Goal: Task Accomplishment & Management: Use online tool/utility

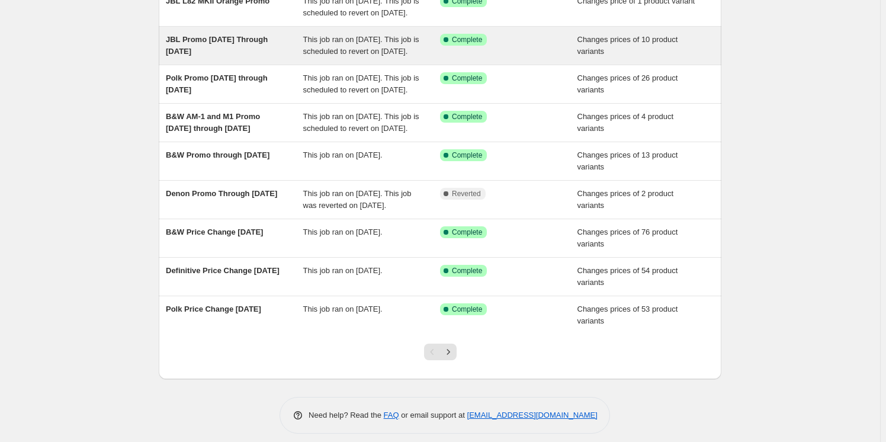
scroll to position [161, 0]
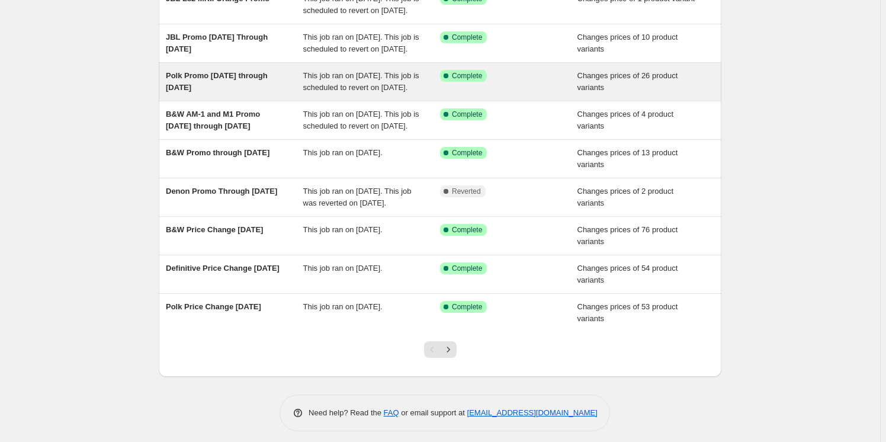
click at [249, 92] on span "Polk Promo [DATE] through [DATE]" at bounding box center [217, 81] width 102 height 21
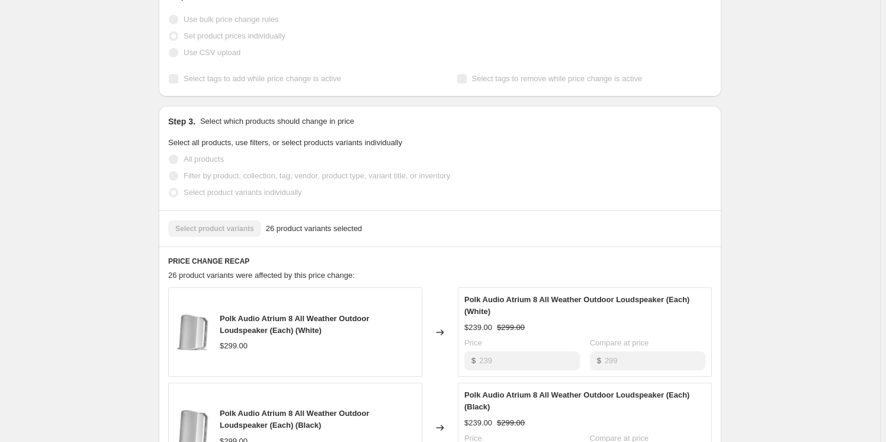
scroll to position [161, 0]
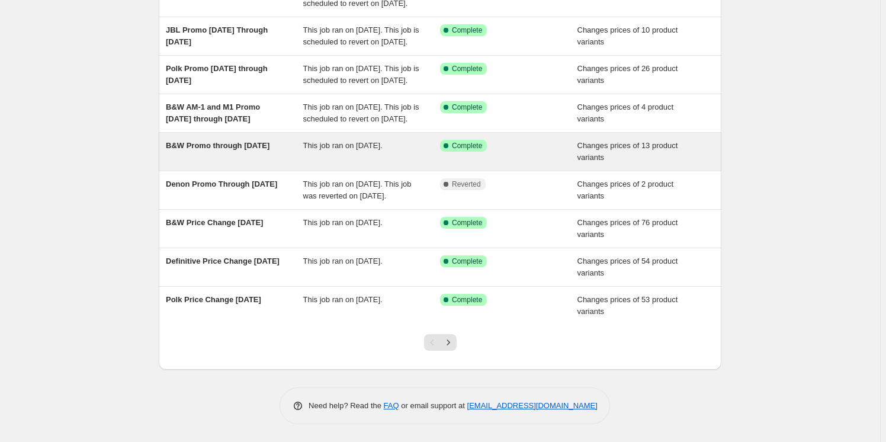
scroll to position [215, 0]
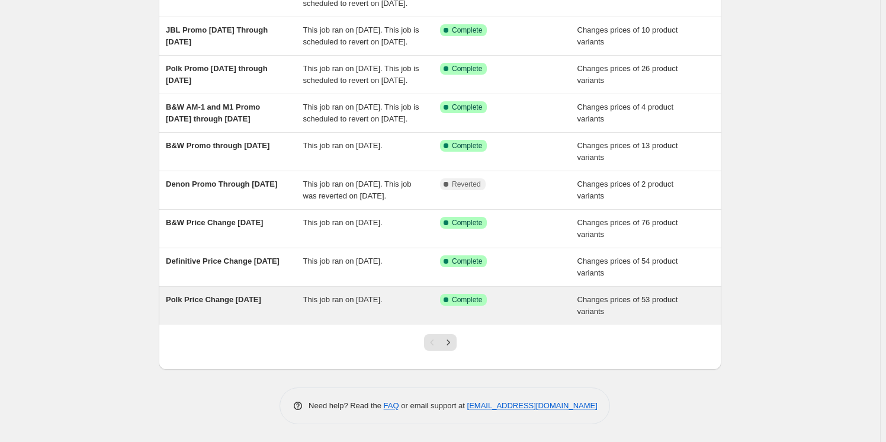
click at [214, 304] on span "Polk Price Change [DATE]" at bounding box center [213, 299] width 95 height 9
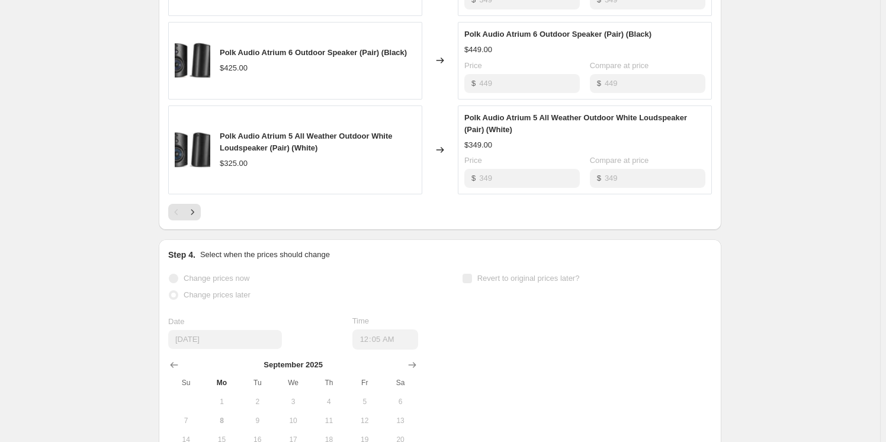
scroll to position [807, 0]
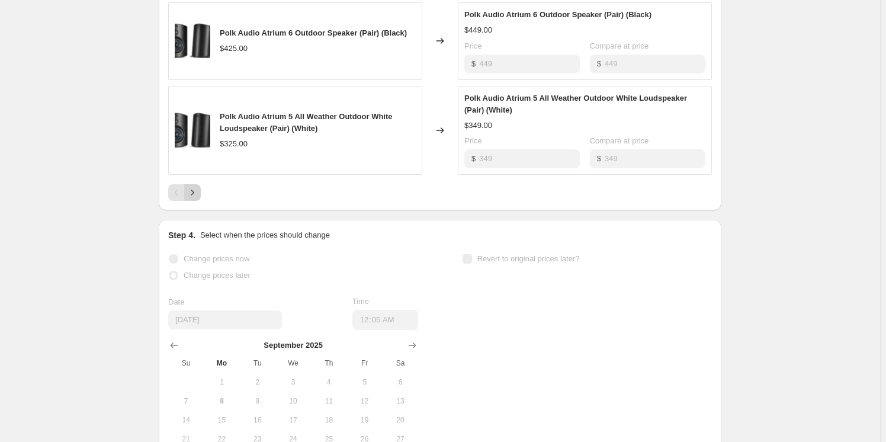
click at [201, 191] on button "Next" at bounding box center [192, 192] width 17 height 17
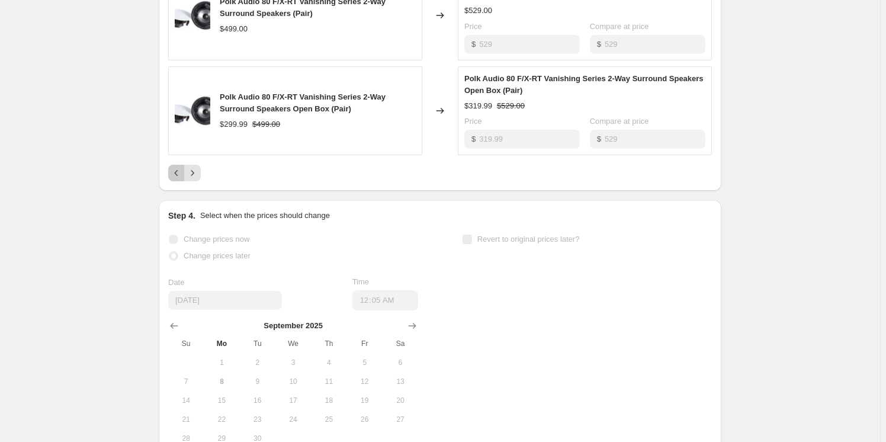
click at [178, 176] on icon "Previous" at bounding box center [177, 173] width 12 height 12
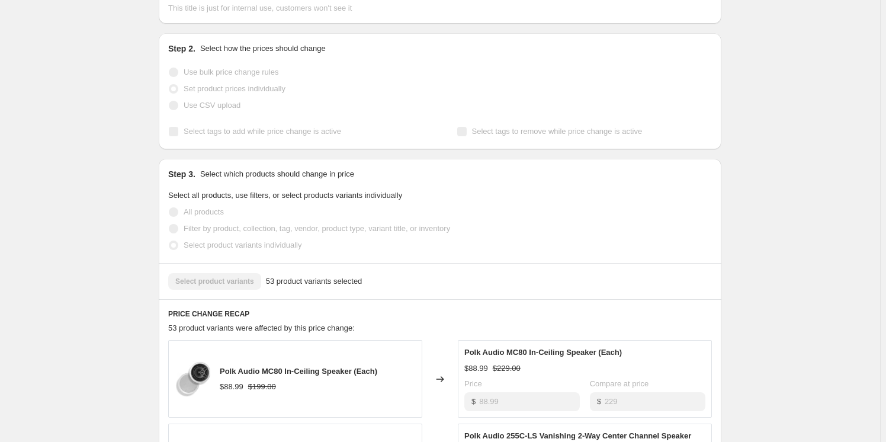
scroll to position [204, 0]
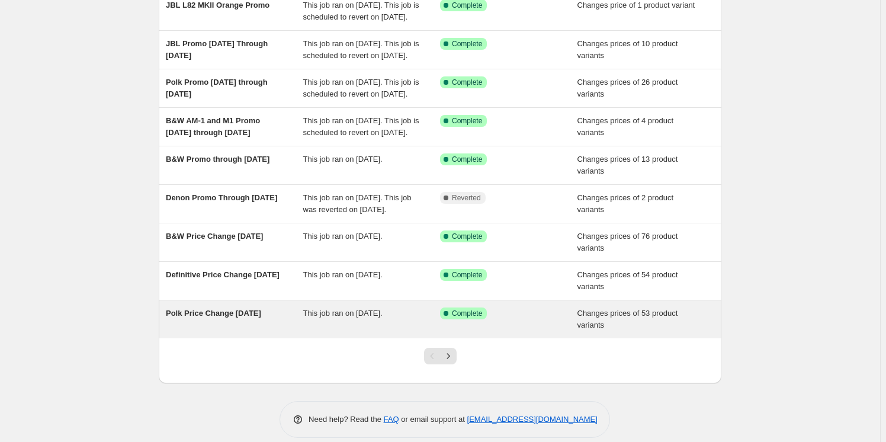
scroll to position [237, 0]
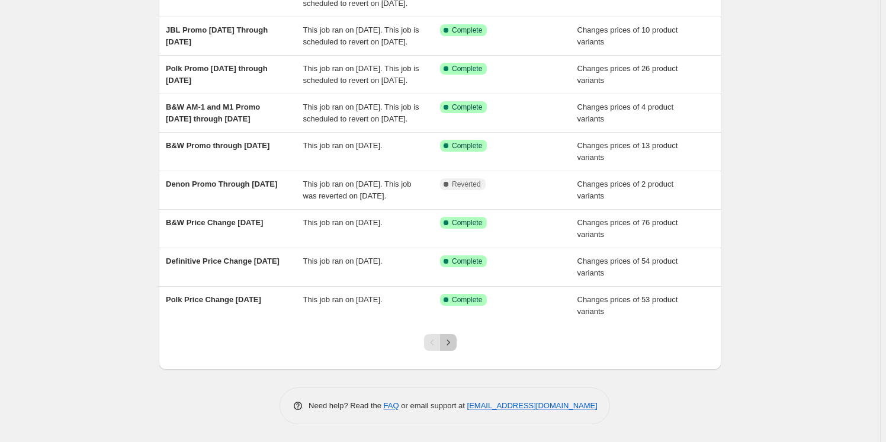
click at [452, 342] on icon "Next" at bounding box center [448, 342] width 12 height 12
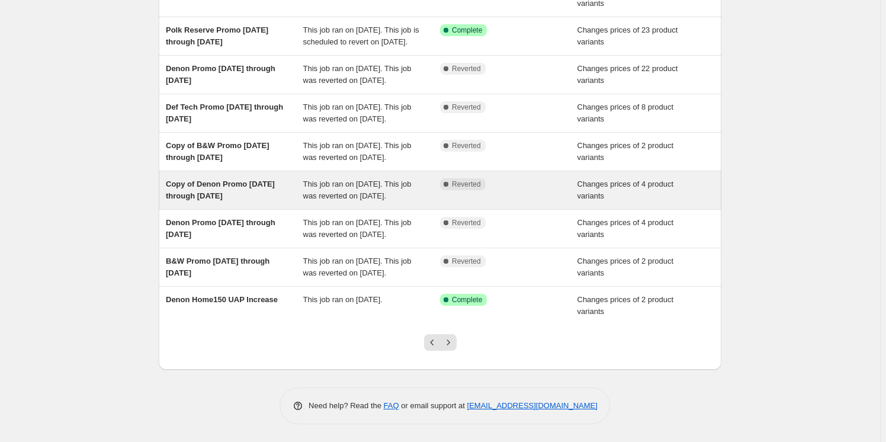
scroll to position [249, 0]
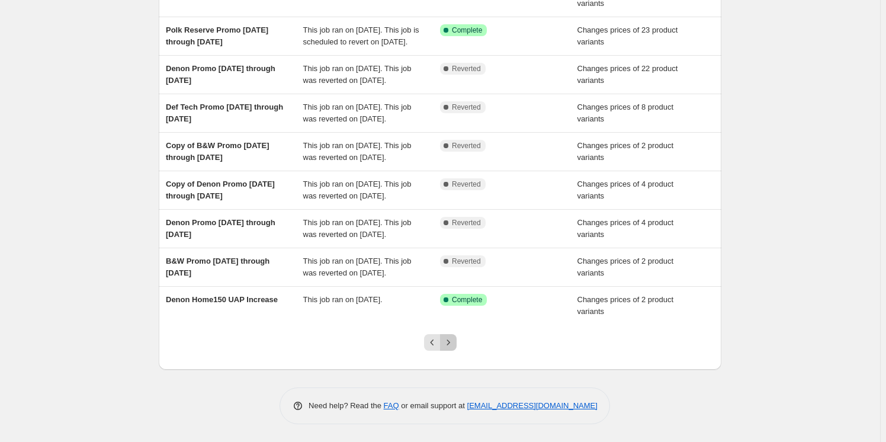
click at [452, 346] on icon "Next" at bounding box center [448, 342] width 12 height 12
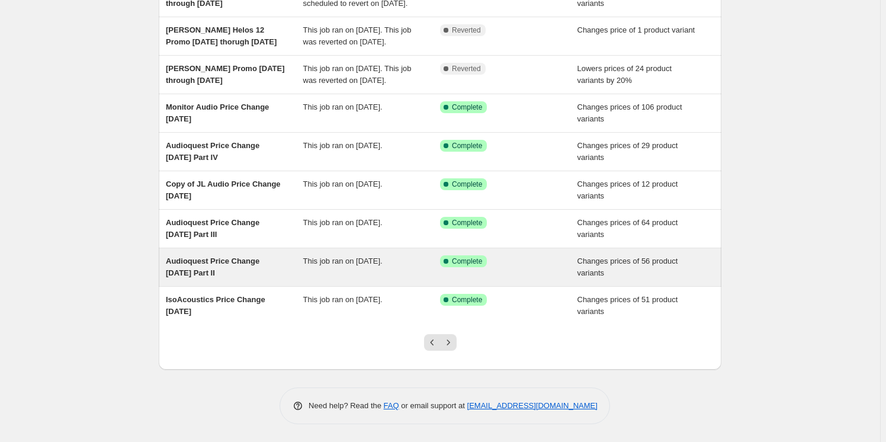
scroll to position [214, 0]
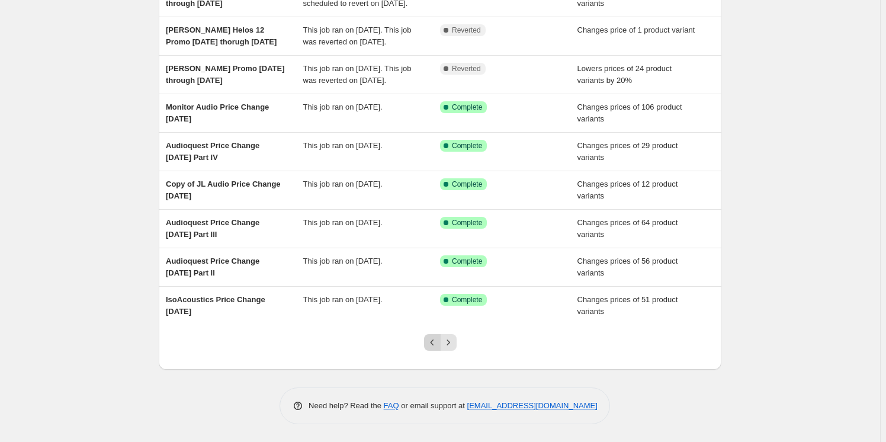
click at [436, 343] on icon "Previous" at bounding box center [432, 342] width 12 height 12
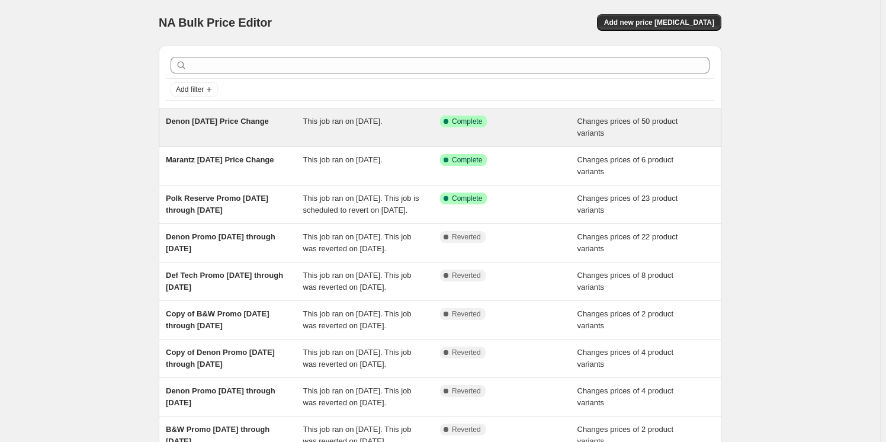
click at [195, 137] on div "Denon [DATE] Price Change" at bounding box center [234, 127] width 137 height 24
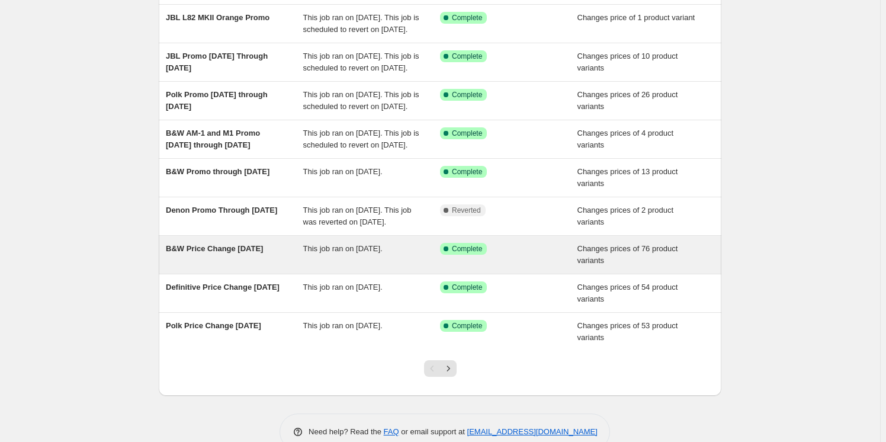
scroll to position [161, 0]
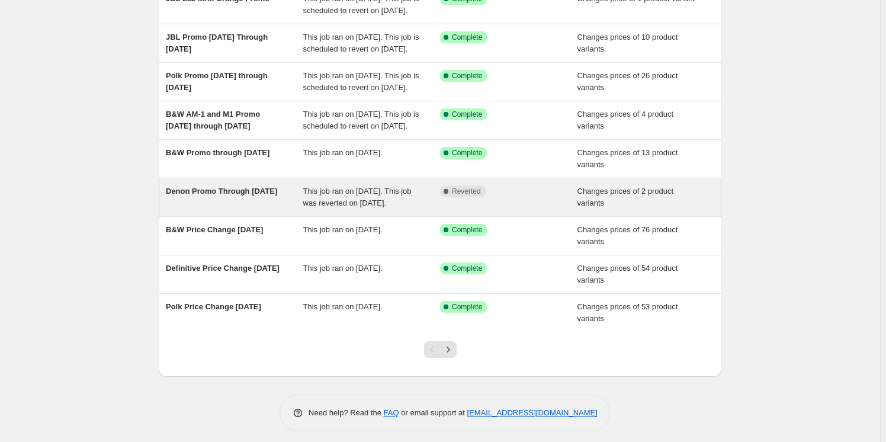
click at [229, 195] on span "Denon Promo Through [DATE]" at bounding box center [221, 191] width 111 height 9
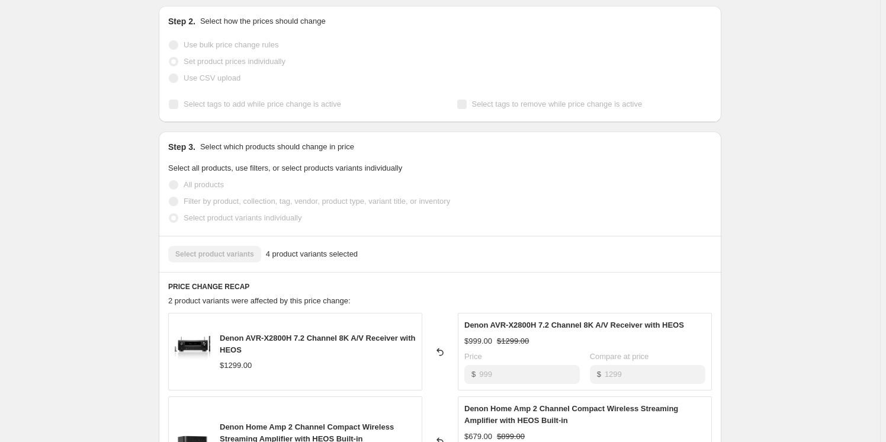
scroll to position [100, 0]
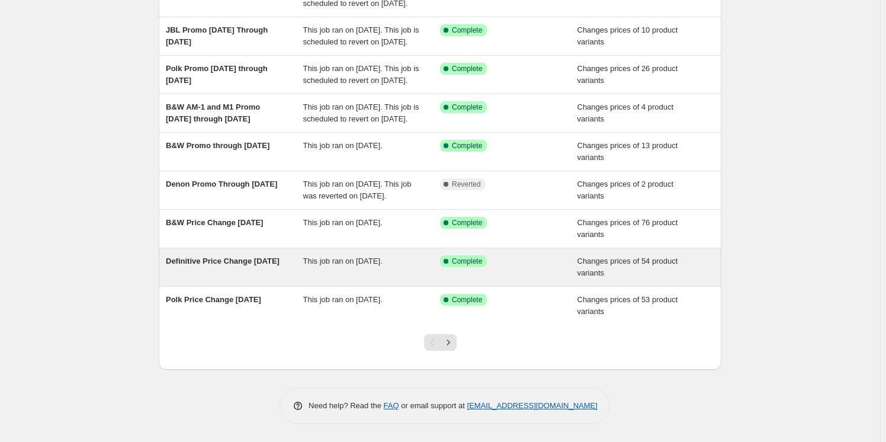
scroll to position [237, 0]
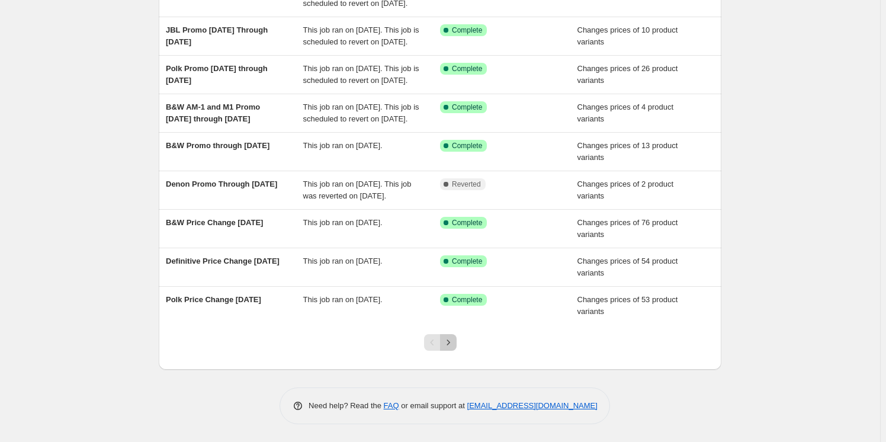
click at [448, 346] on icon "Next" at bounding box center [448, 342] width 12 height 12
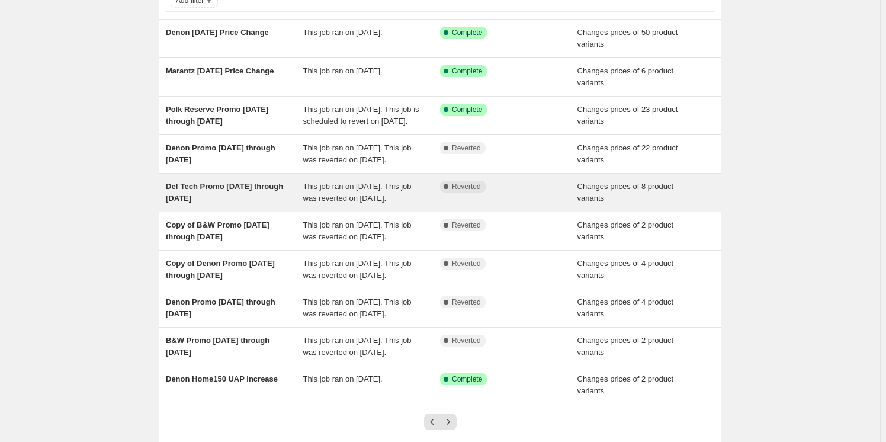
scroll to position [107, 0]
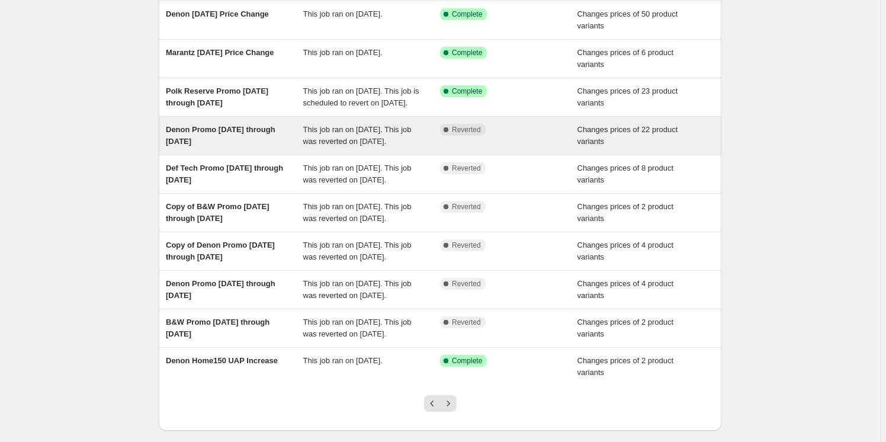
click at [212, 147] on div "Denon Promo [DATE] through [DATE]" at bounding box center [234, 136] width 137 height 24
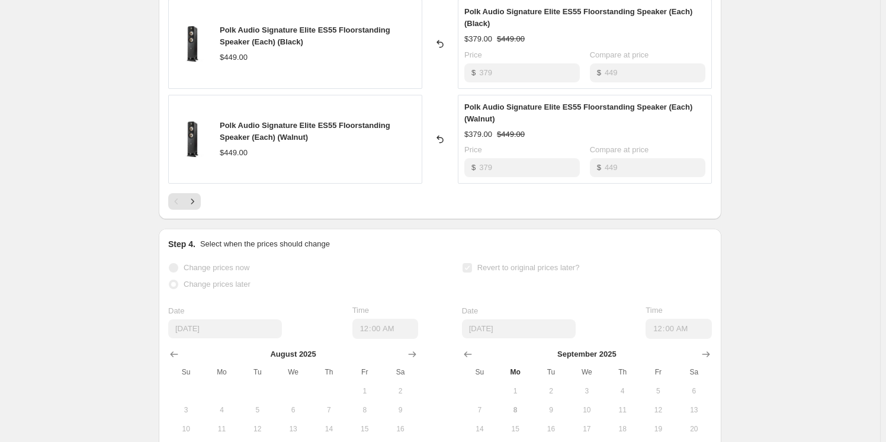
scroll to position [793, 0]
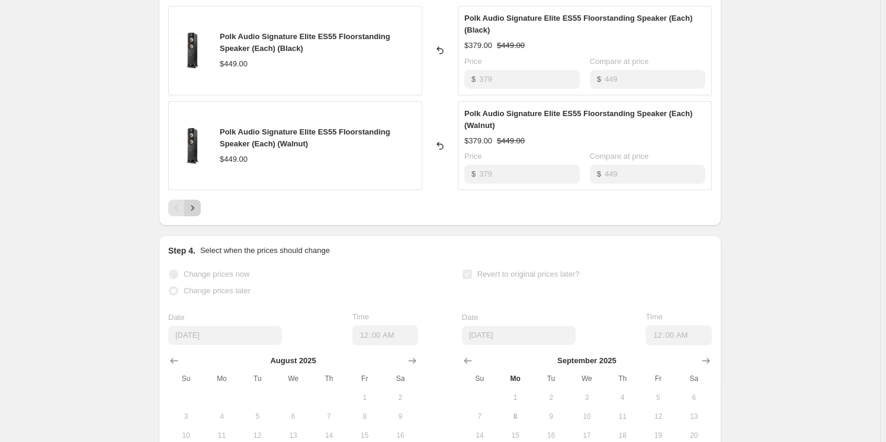
click at [198, 207] on icon "Next" at bounding box center [193, 208] width 12 height 12
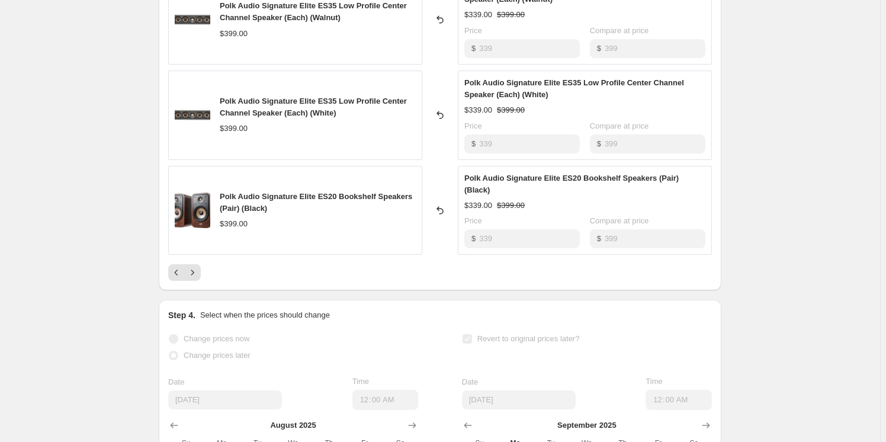
scroll to position [781, 0]
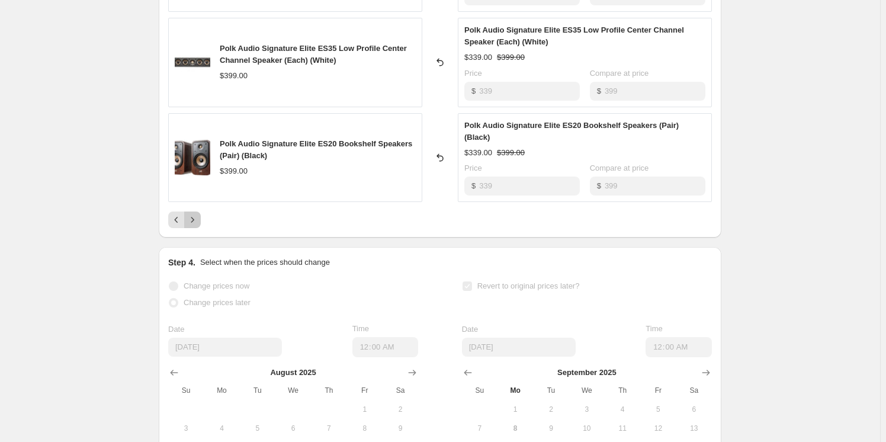
click at [196, 213] on button "Next" at bounding box center [192, 219] width 17 height 17
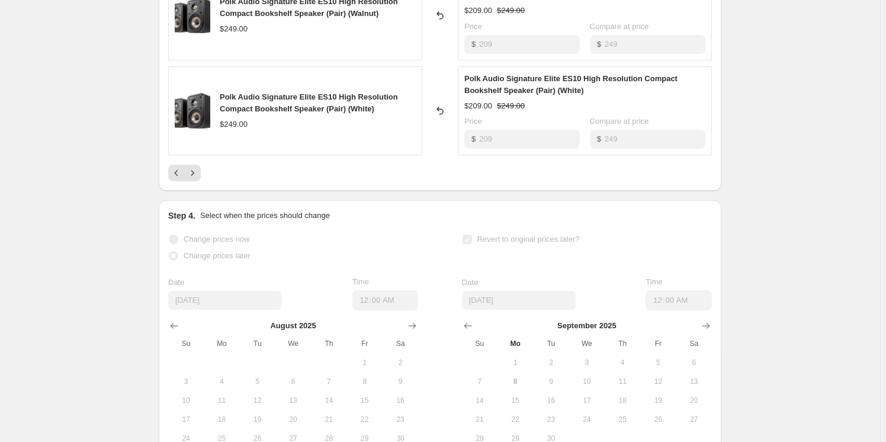
scroll to position [888, 0]
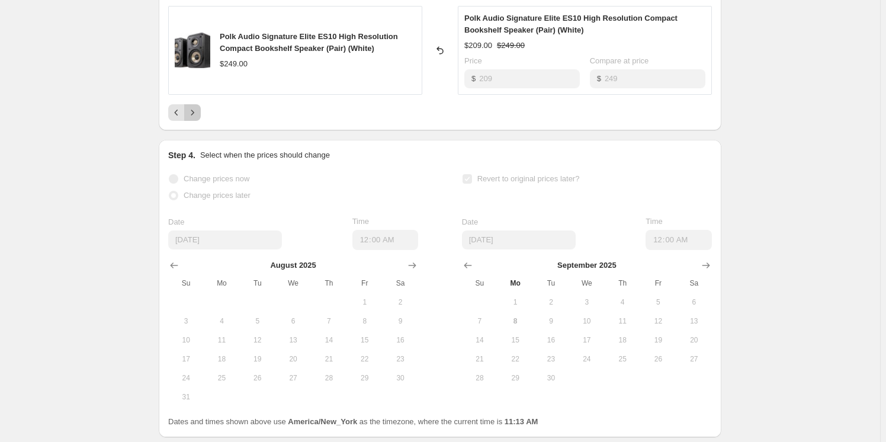
click at [191, 105] on button "Next" at bounding box center [192, 112] width 17 height 17
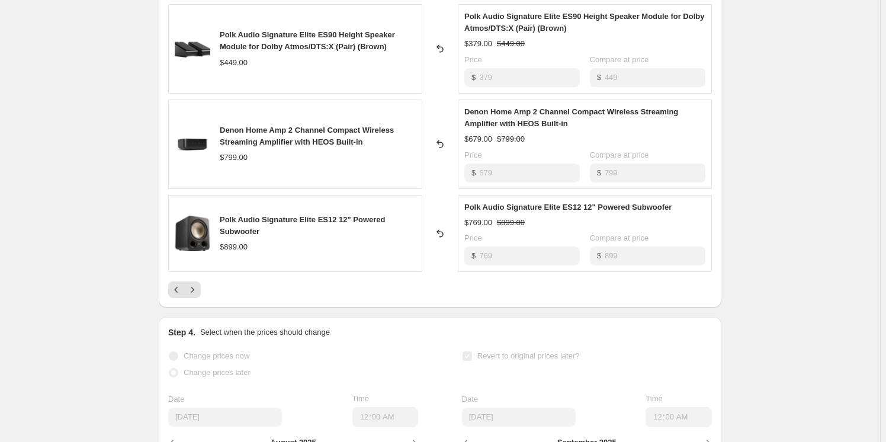
scroll to position [769, 0]
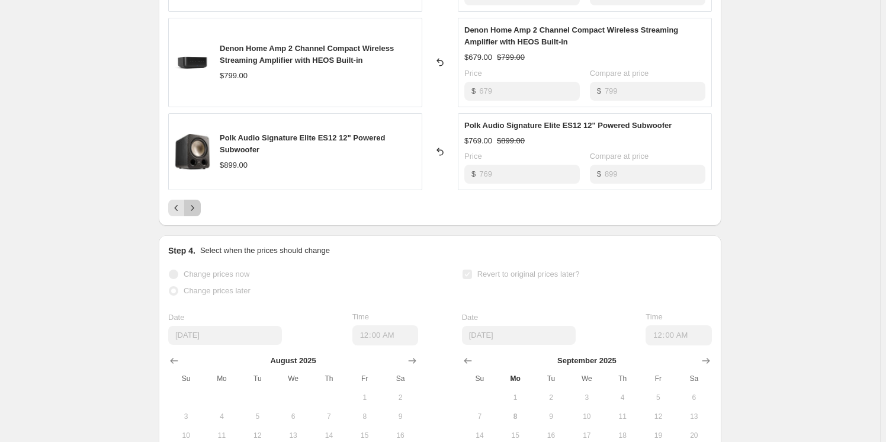
click at [192, 204] on icon "Next" at bounding box center [193, 208] width 12 height 12
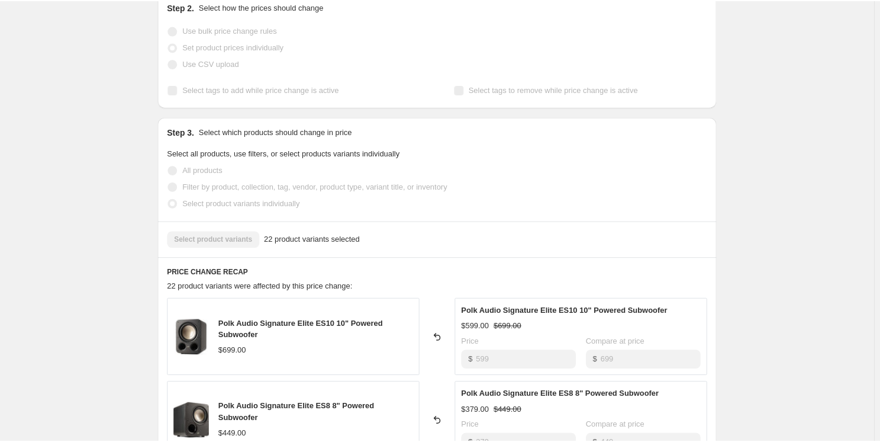
scroll to position [0, 0]
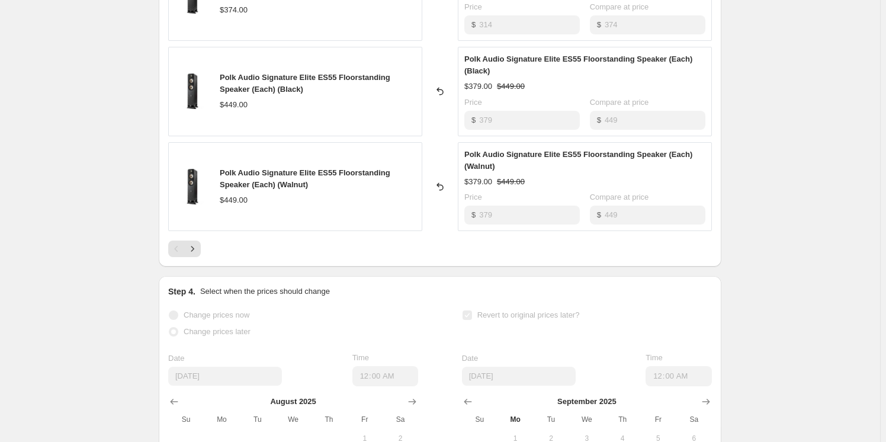
scroll to position [753, 0]
click at [197, 249] on icon "Next" at bounding box center [193, 248] width 12 height 12
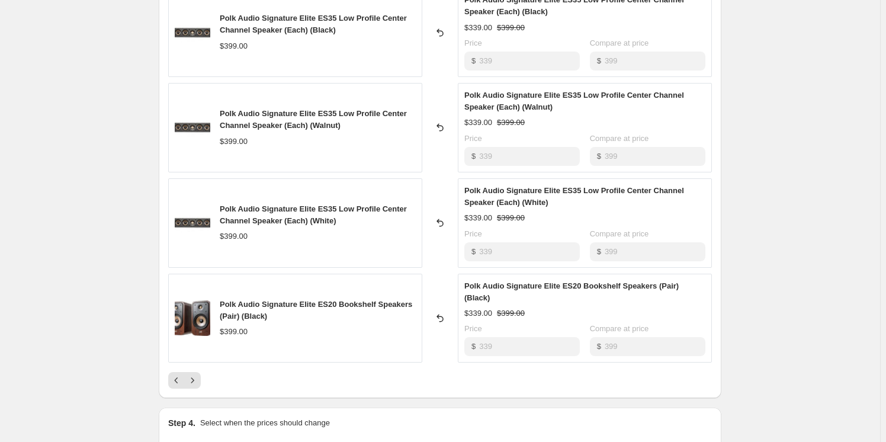
scroll to position [645, 0]
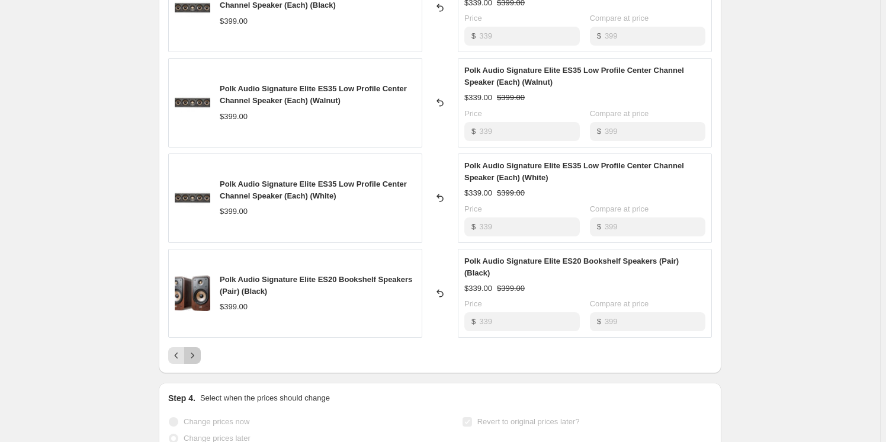
click at [193, 349] on icon "Next" at bounding box center [193, 355] width 12 height 12
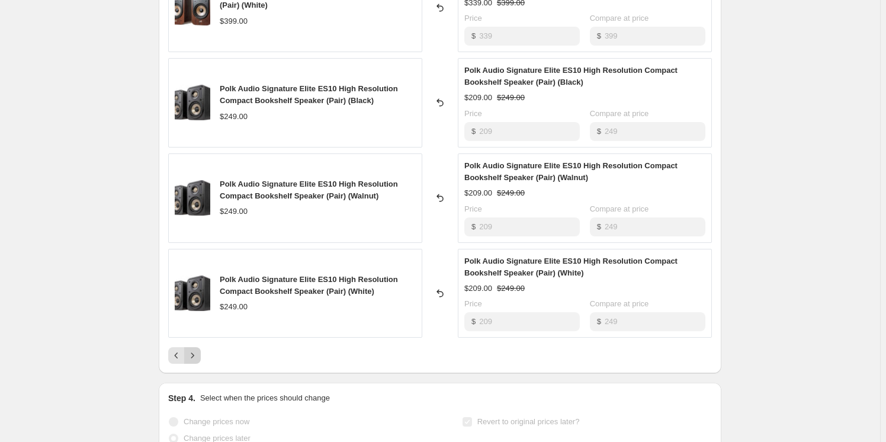
click at [198, 349] on icon "Next" at bounding box center [193, 355] width 12 height 12
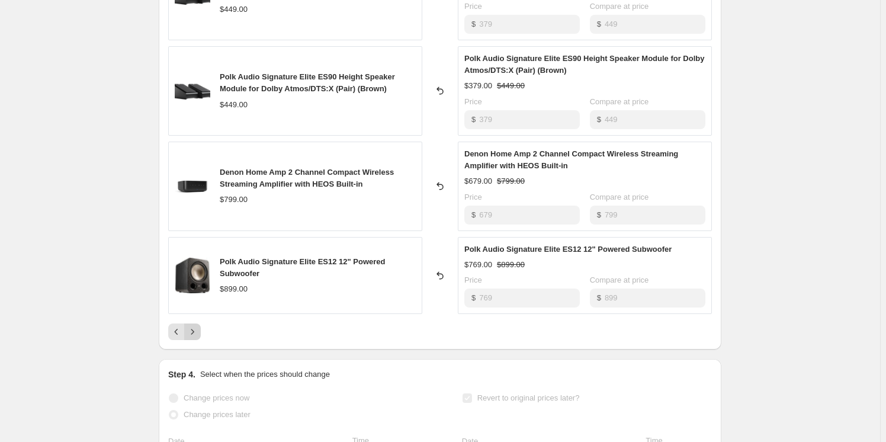
click at [194, 333] on icon "Next" at bounding box center [193, 332] width 12 height 12
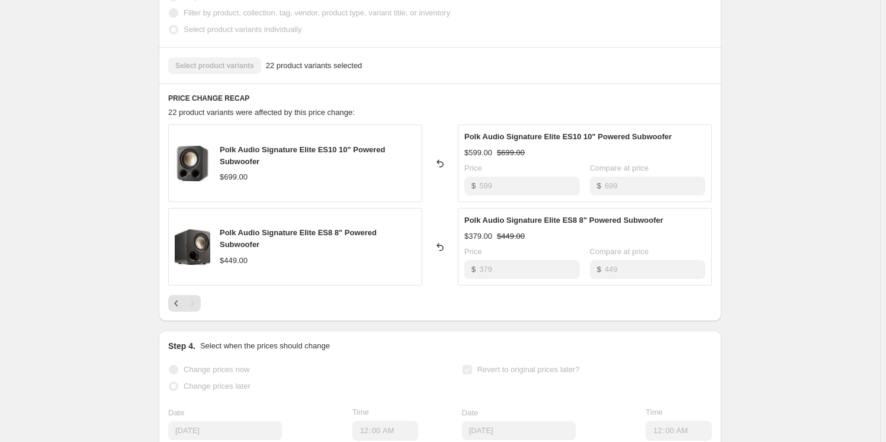
scroll to position [376, 0]
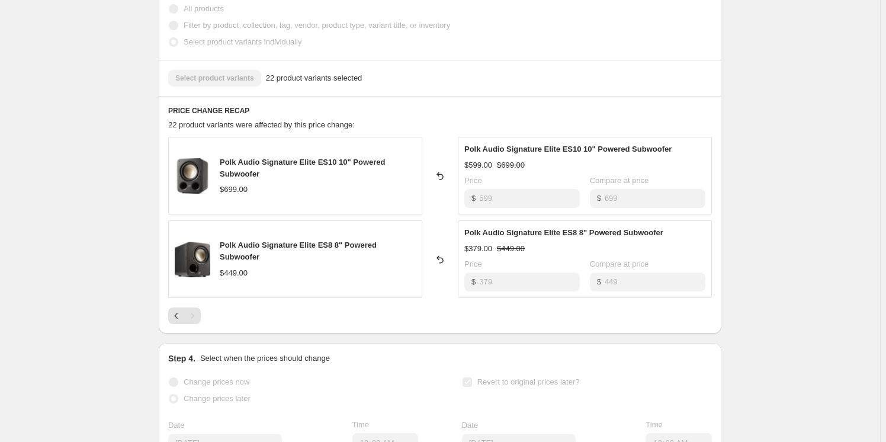
click at [196, 316] on div "Pagination" at bounding box center [192, 315] width 17 height 17
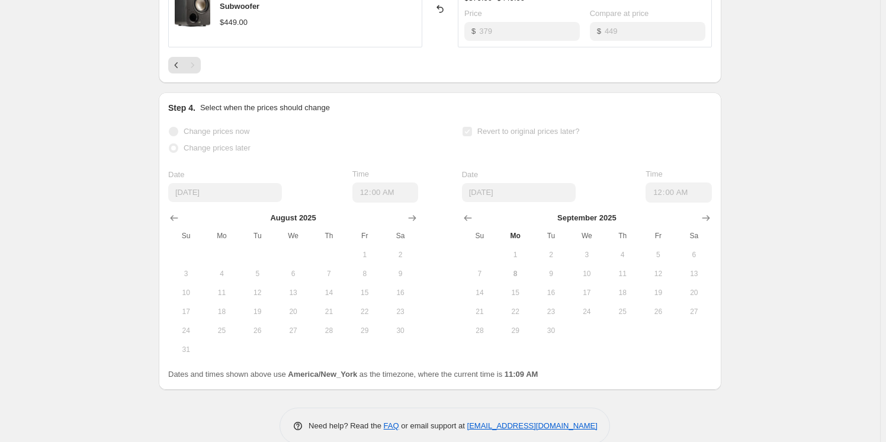
scroll to position [645, 0]
